Goal: Task Accomplishment & Management: Manage account settings

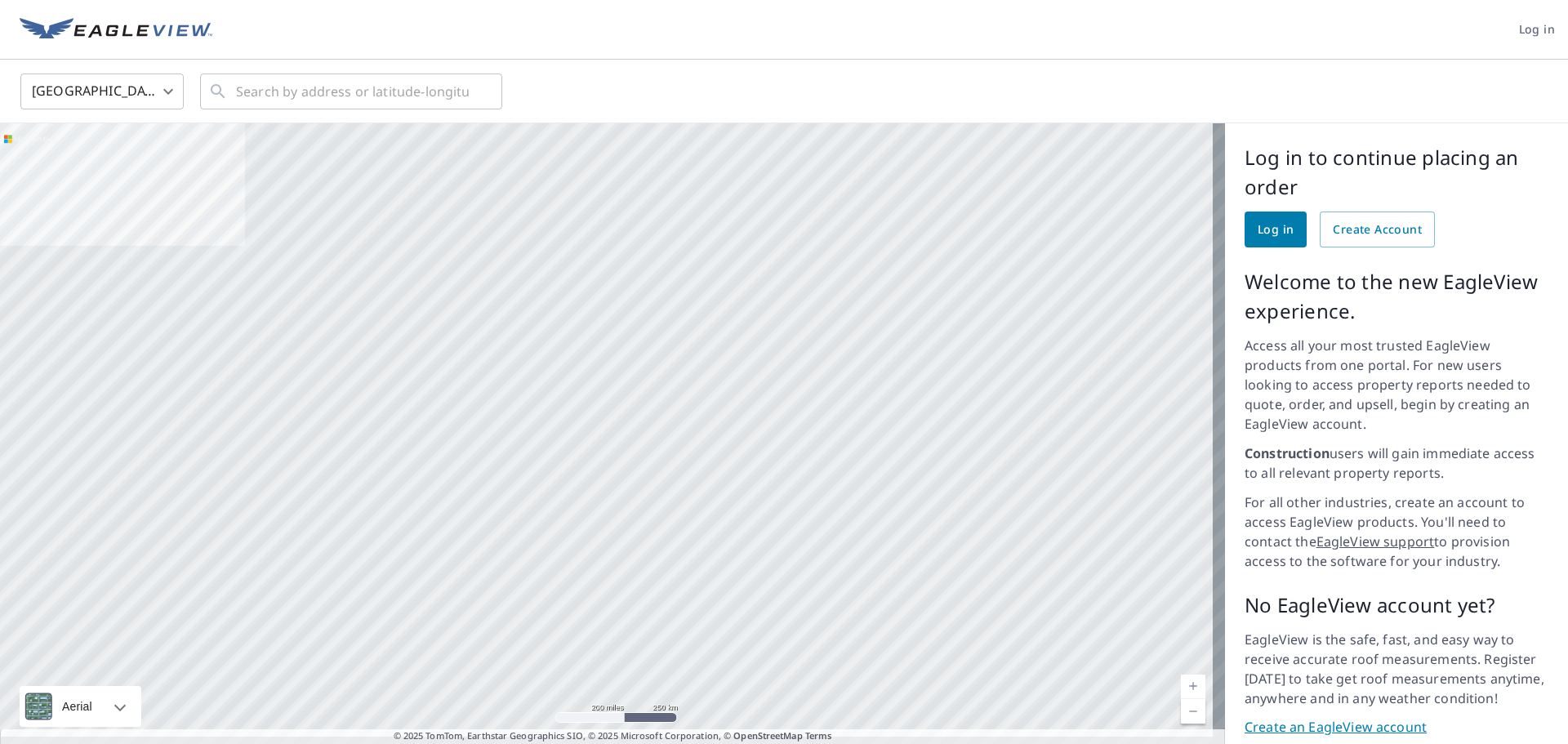
click at [1258, 238] on span "Log in" at bounding box center [1275, 230] width 36 height 21
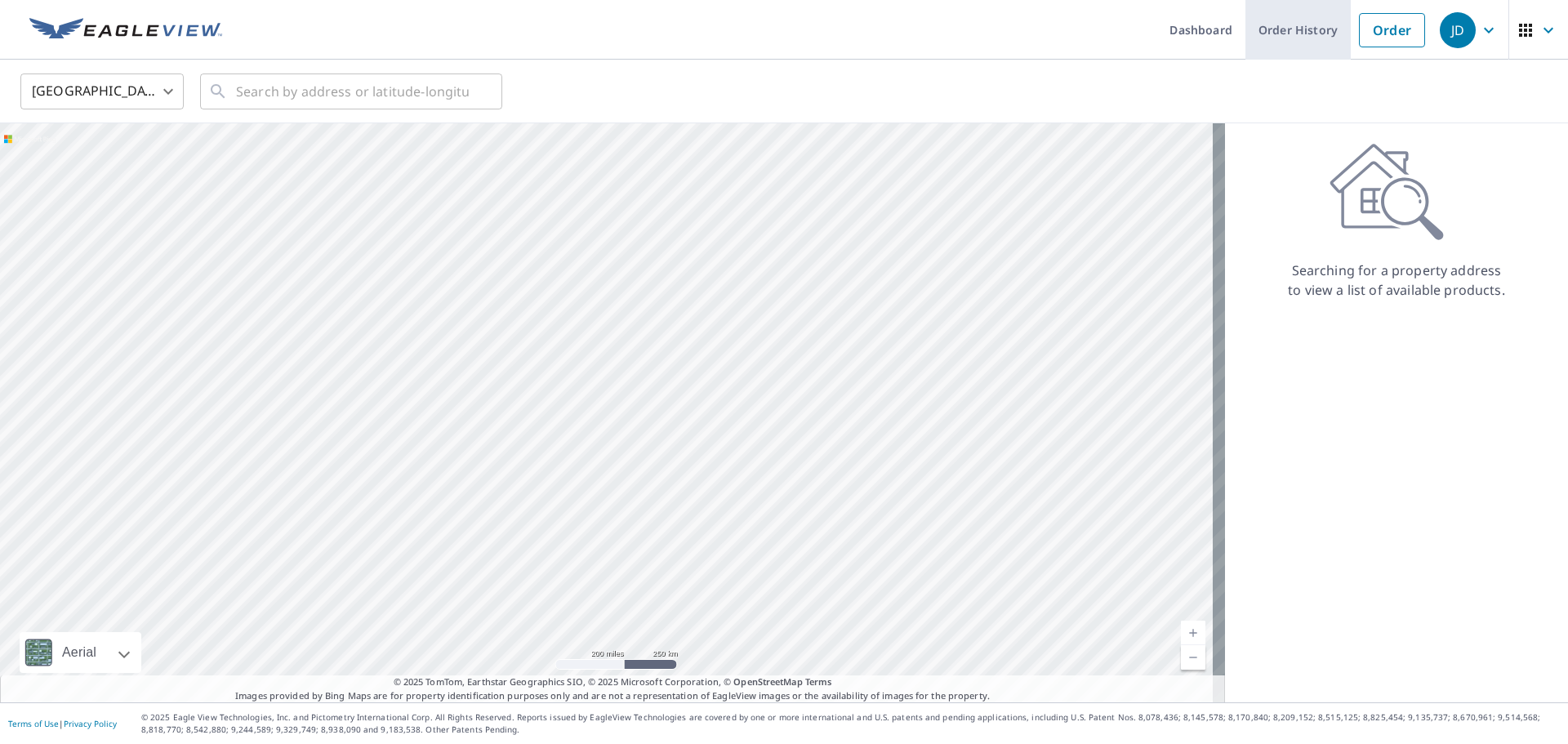
click at [1291, 36] on link "Order History" at bounding box center [1298, 30] width 106 height 60
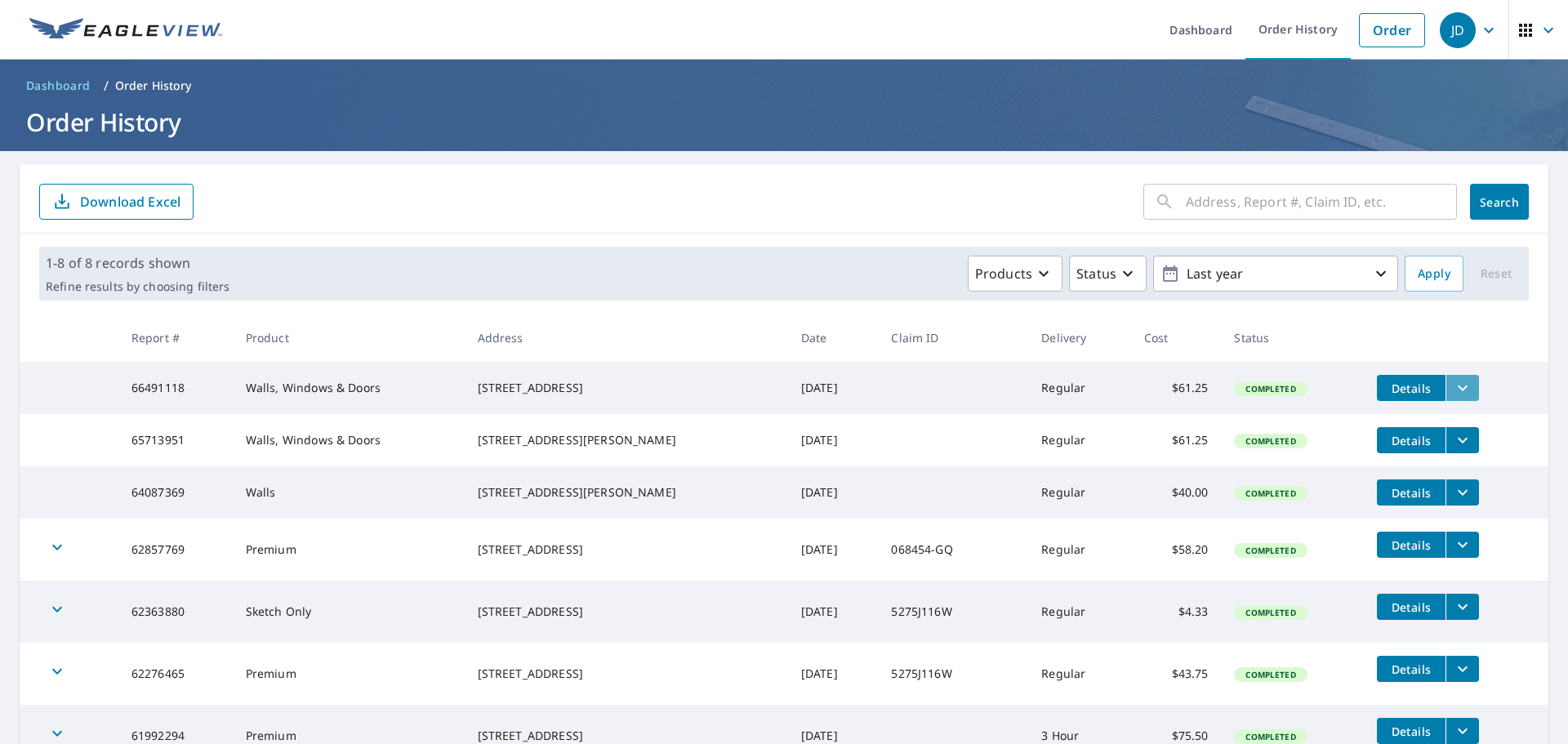
click at [1462, 392] on button "filesDropdownBtn-66491118" at bounding box center [1461, 387] width 33 height 26
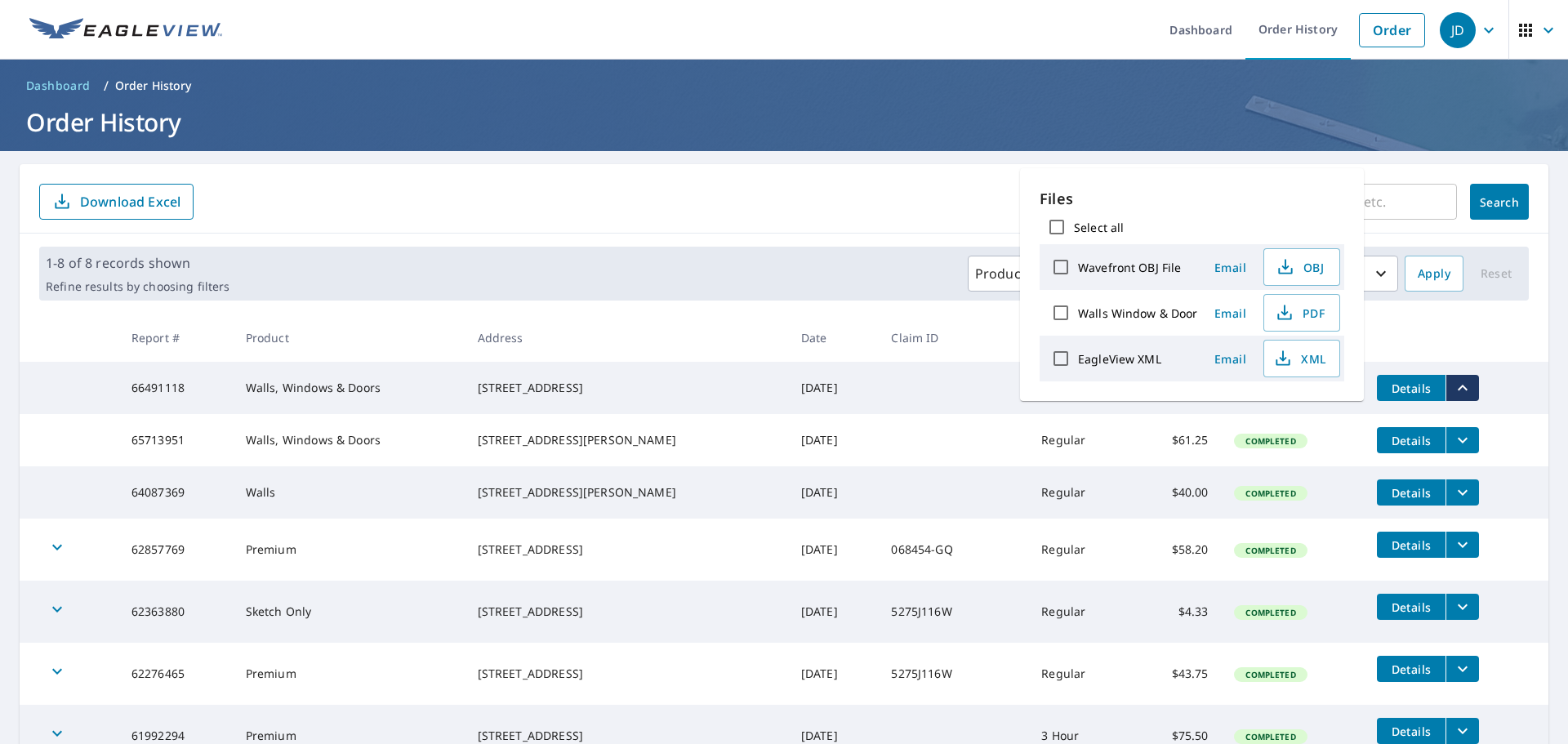
click at [866, 208] on form "​ Search Download Excel" at bounding box center [783, 201] width 1489 height 36
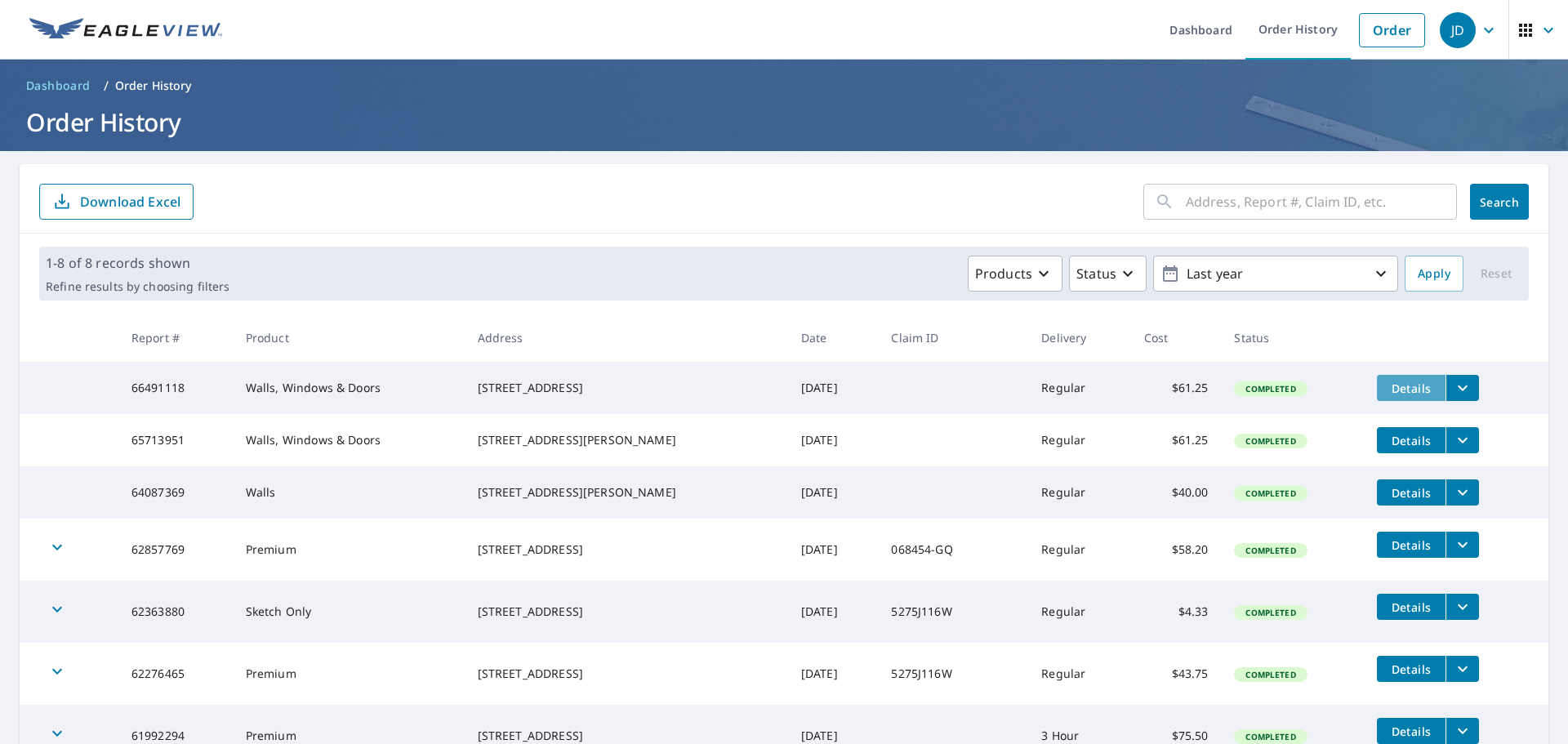
click at [1400, 391] on span "Details" at bounding box center [1411, 388] width 49 height 16
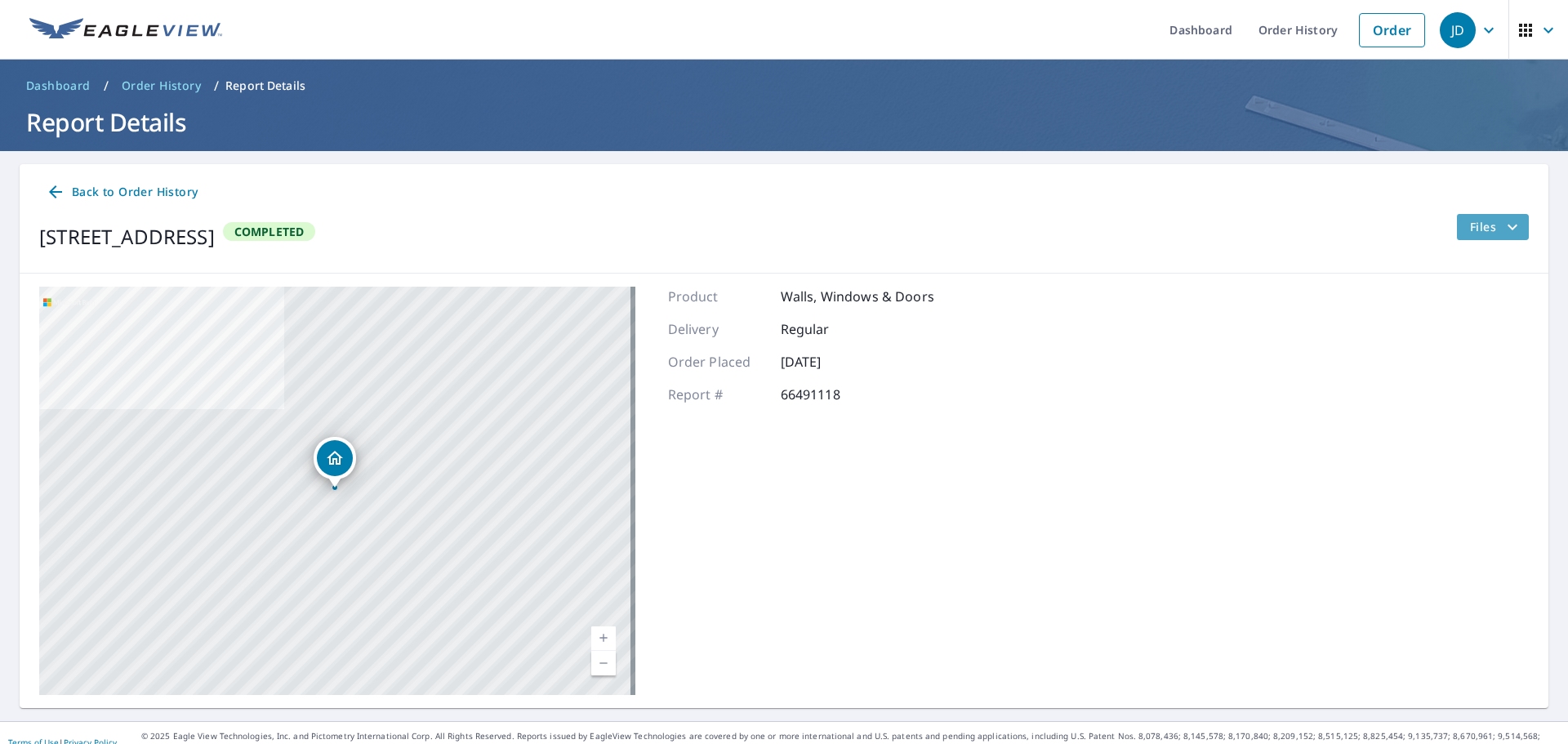
click at [1502, 231] on icon "filesDropdownBtn-66491118" at bounding box center [1512, 227] width 20 height 20
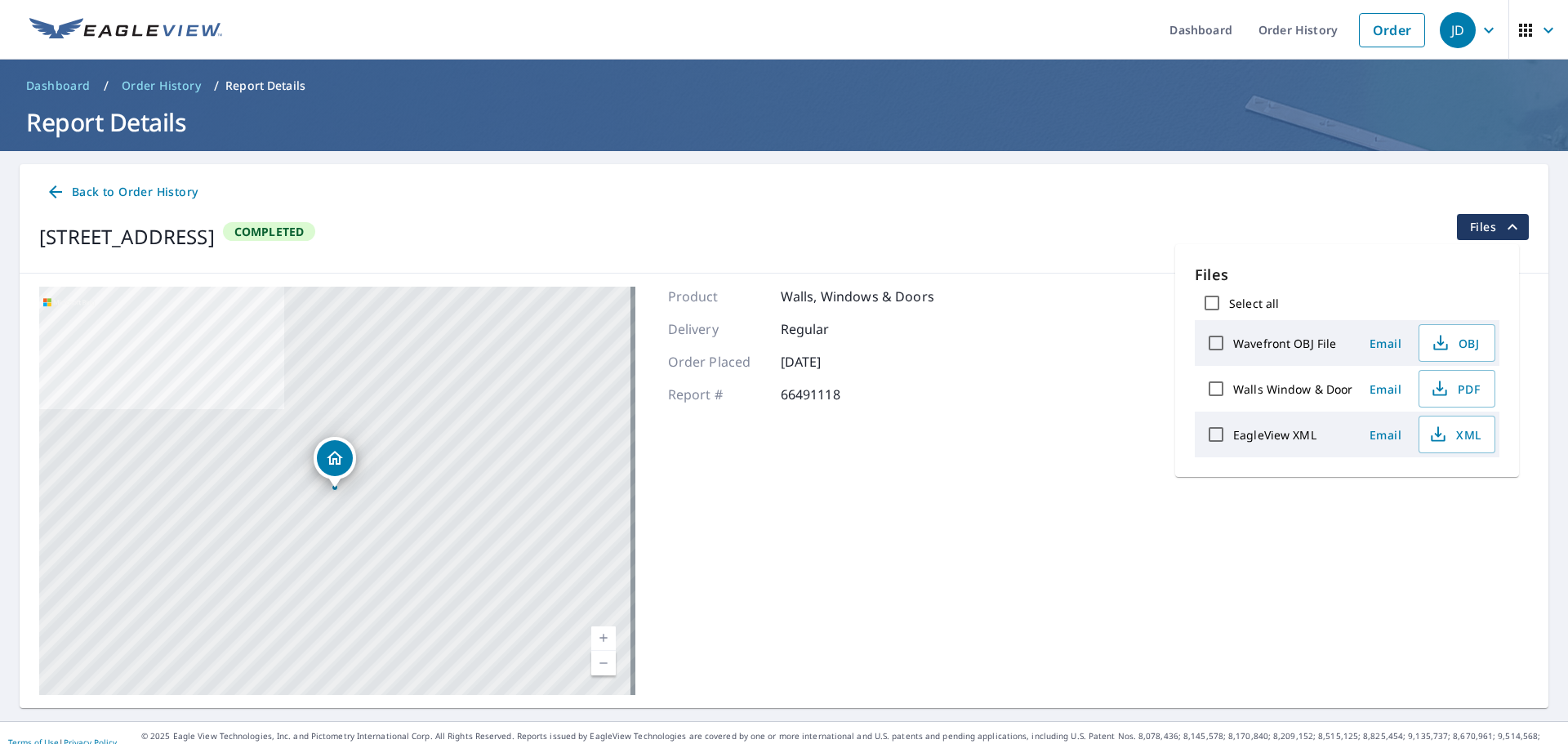
click at [1215, 302] on input "Select all" at bounding box center [1211, 302] width 34 height 34
checkbox input "true"
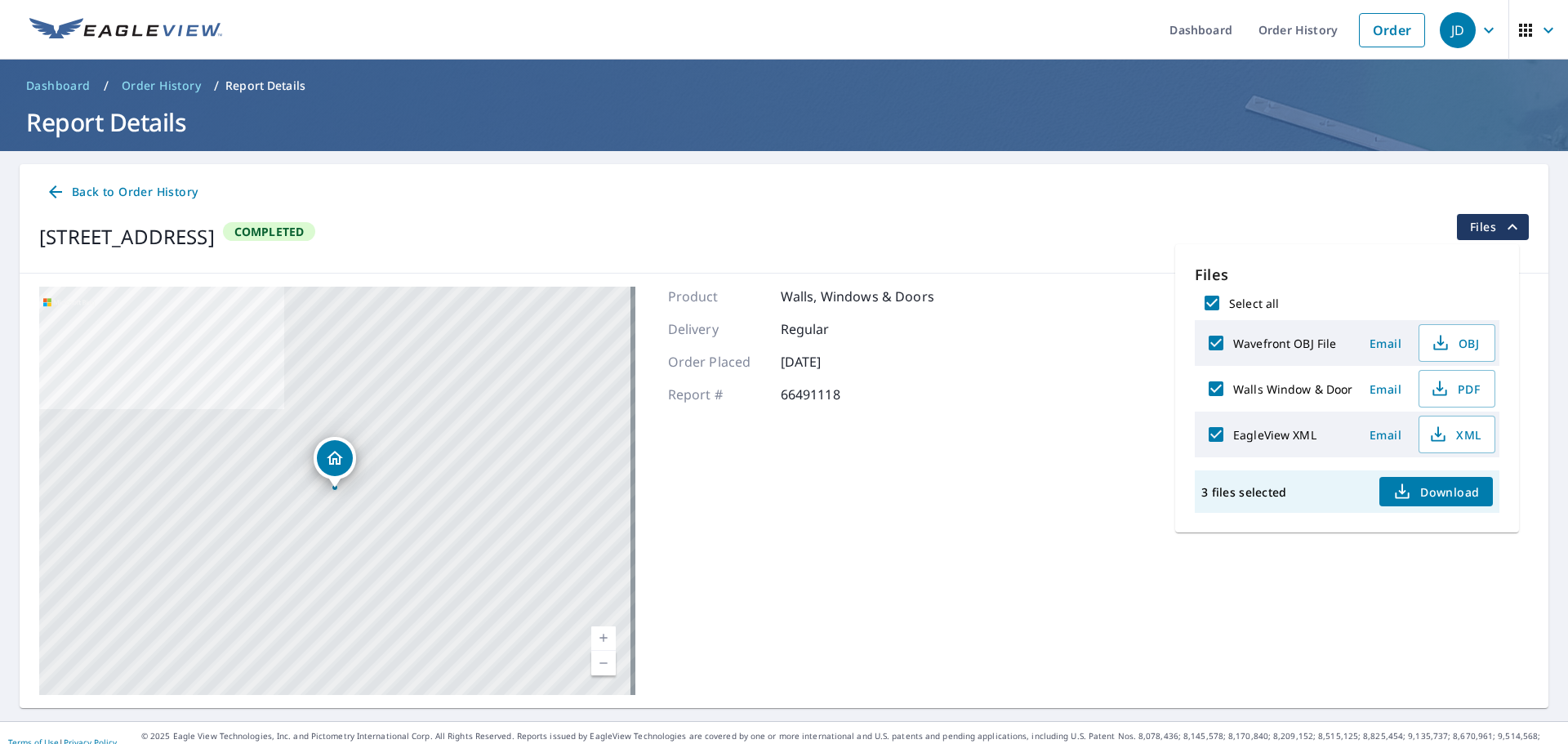
click at [1444, 493] on span "Download" at bounding box center [1436, 492] width 87 height 20
